Goal: Book appointment/travel/reservation

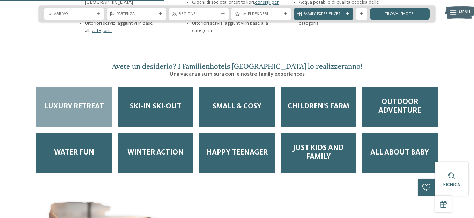
scroll to position [888, 0]
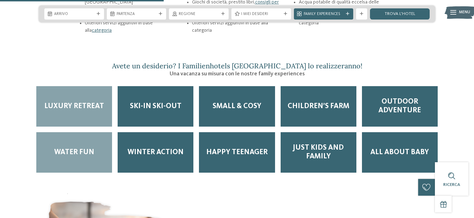
click at [78, 132] on div "Water Fun" at bounding box center [74, 152] width 76 height 41
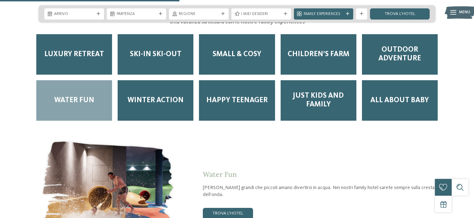
scroll to position [971, 0]
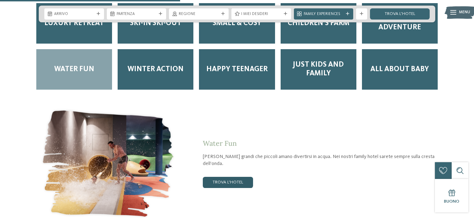
click at [228, 177] on link "trova l’hotel" at bounding box center [228, 182] width 50 height 11
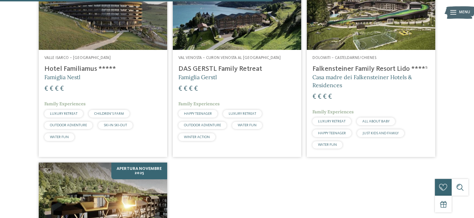
scroll to position [605, 0]
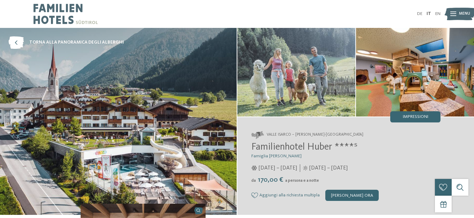
drag, startPoint x: 477, startPoint y: 3, endPoint x: 250, endPoint y: 8, distance: 226.3
click at [250, 8] on div "DE IT EN Menu" at bounding box center [339, 14] width 204 height 28
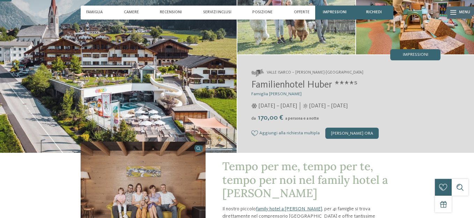
scroll to position [51, 0]
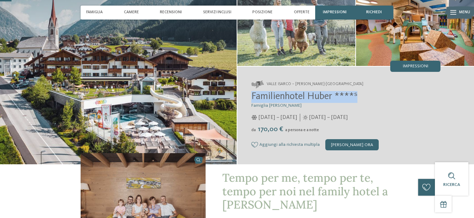
drag, startPoint x: 248, startPoint y: 97, endPoint x: 359, endPoint y: 99, distance: 111.4
click at [359, 99] on div "Valle Isarco – Valles-Rio Pusteria Familienhotel Huber ****ˢ Famiglia Stolz 05/…" at bounding box center [355, 116] width 237 height 98
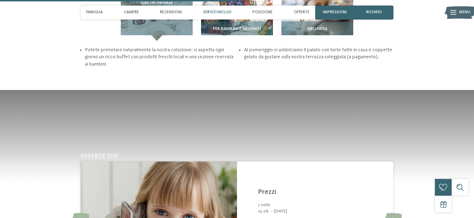
scroll to position [781, 0]
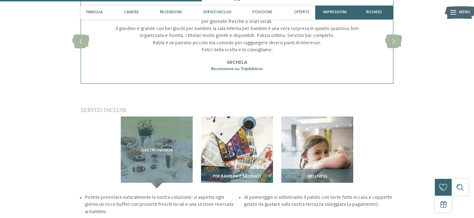
click at [216, 9] on div "Servizi inclusi" at bounding box center [217, 13] width 34 height 14
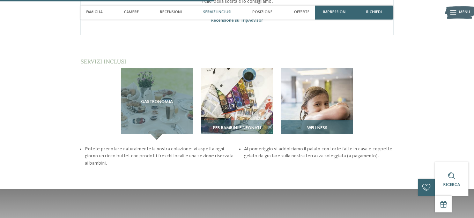
click at [297, 72] on img at bounding box center [317, 104] width 72 height 72
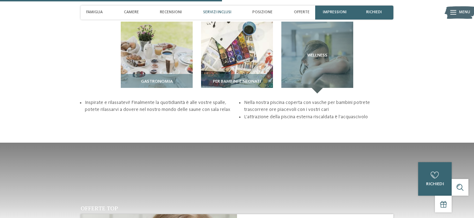
scroll to position [860, 0]
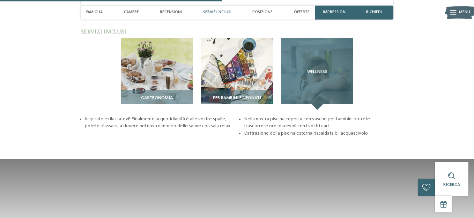
click at [329, 69] on h3 "Wellness" at bounding box center [318, 71] width 50 height 5
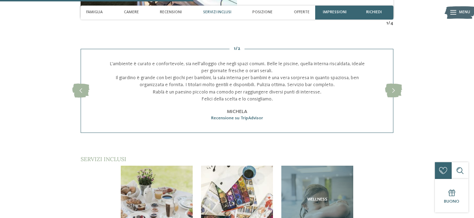
scroll to position [824, 0]
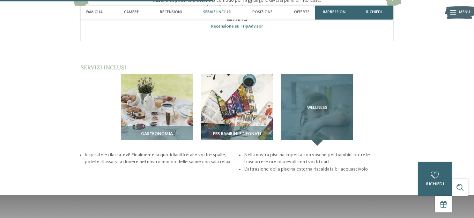
click at [305, 105] on h3 "Wellness" at bounding box center [318, 107] width 50 height 5
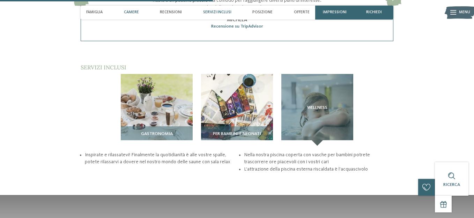
click at [128, 9] on div "Camere" at bounding box center [131, 13] width 21 height 14
click at [133, 11] on span "Camere" at bounding box center [131, 12] width 15 height 5
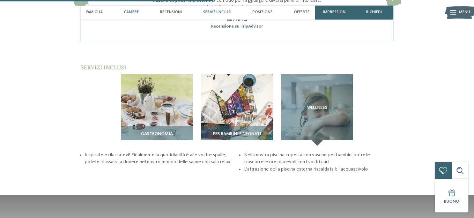
click at [133, 11] on span "Camere" at bounding box center [131, 12] width 15 height 5
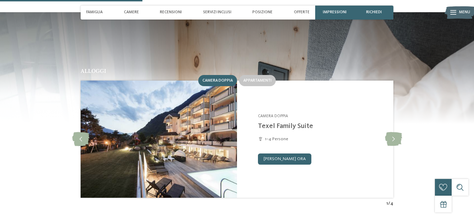
scroll to position [548, 0]
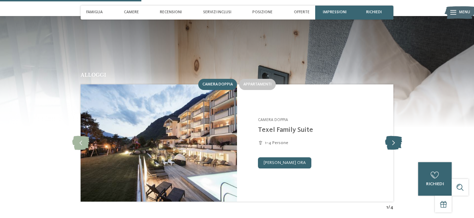
click at [393, 136] on icon at bounding box center [393, 143] width 17 height 14
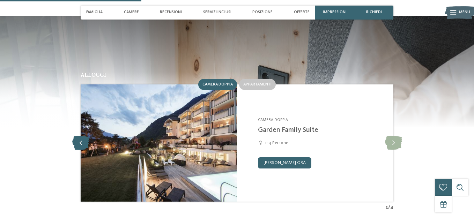
click at [79, 136] on icon at bounding box center [80, 143] width 17 height 14
click at [286, 157] on link "[PERSON_NAME] ora" at bounding box center [284, 162] width 53 height 11
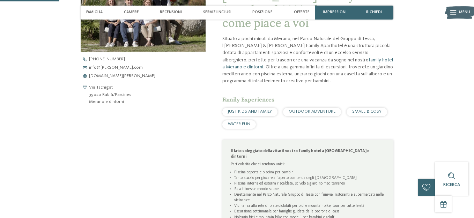
scroll to position [61, 0]
